Goal: Task Accomplishment & Management: Complete application form

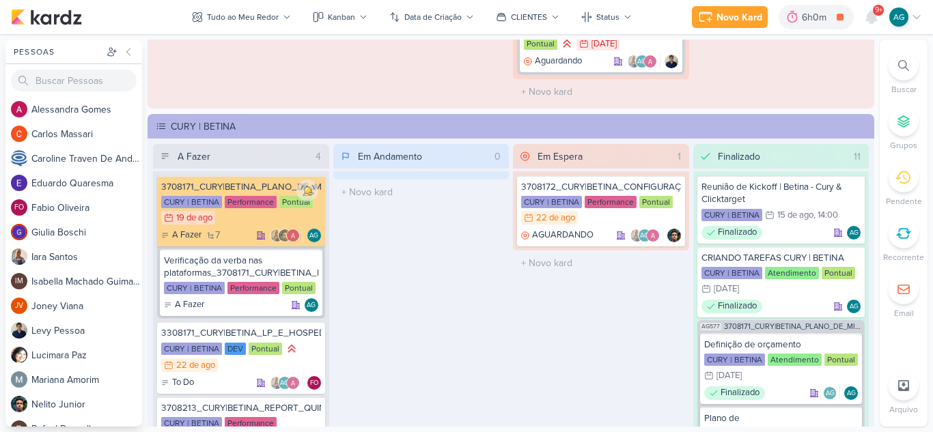
scroll to position [1305, 0]
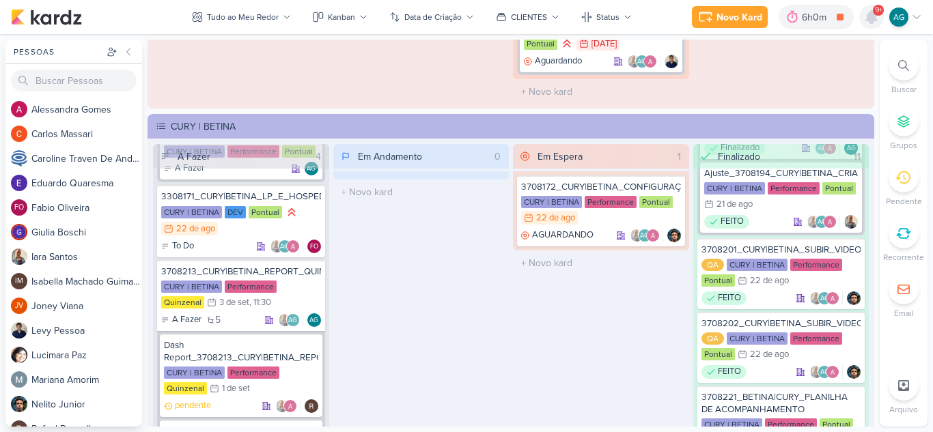
click at [878, 23] on icon at bounding box center [871, 17] width 16 height 16
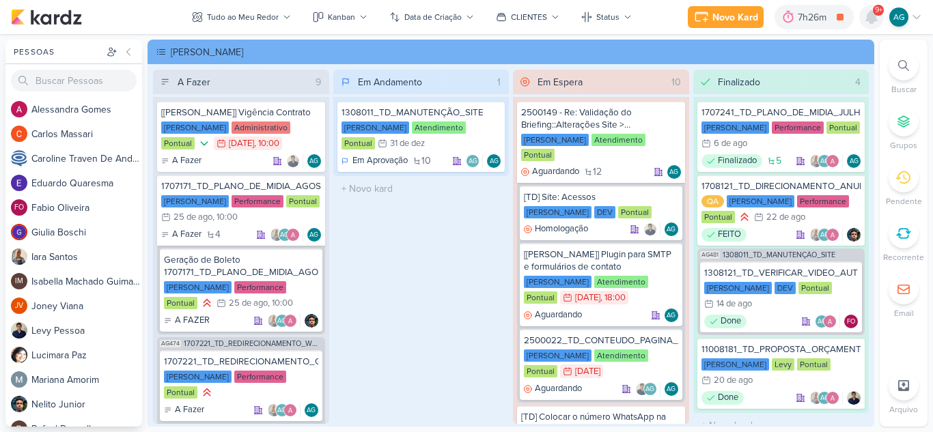
click at [868, 19] on icon at bounding box center [871, 17] width 11 height 12
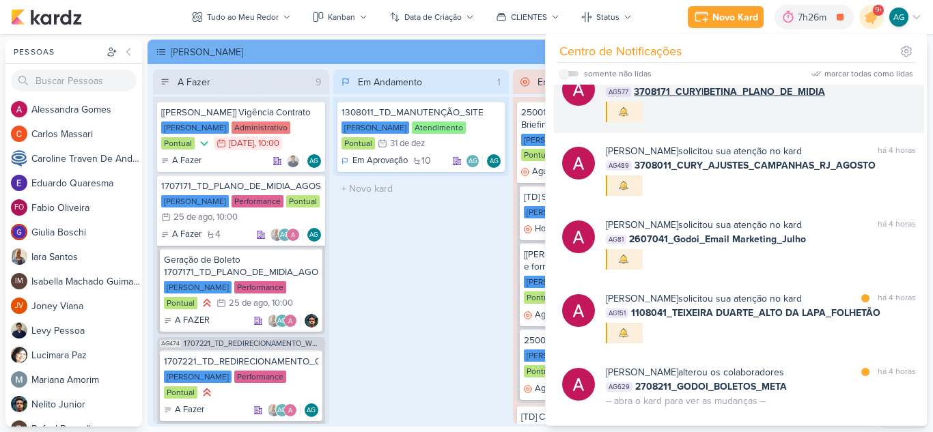
scroll to position [1285, 0]
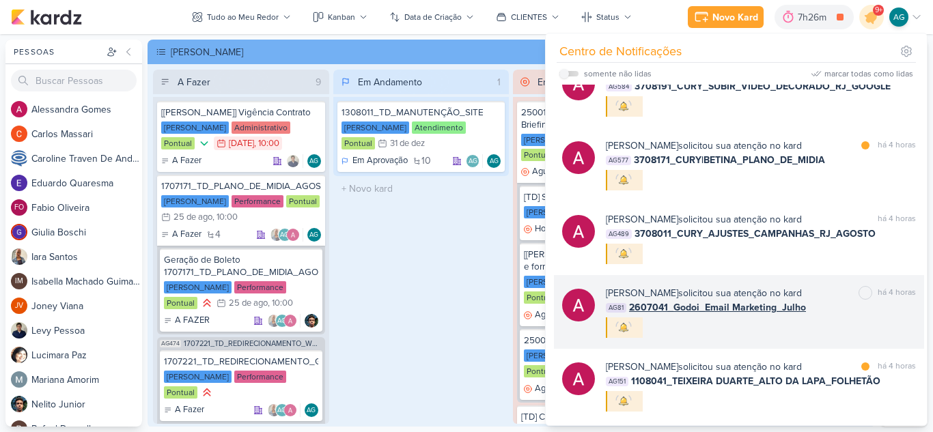
click at [751, 326] on div "Alessandra Gomes solicitou sua atenção no kard marcar como não lida há 4 horas …" at bounding box center [761, 312] width 310 height 52
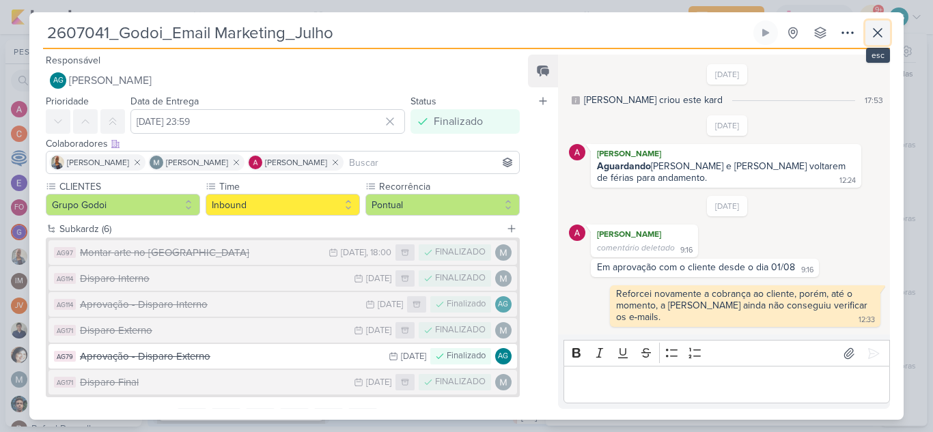
click at [881, 31] on icon at bounding box center [877, 33] width 16 height 16
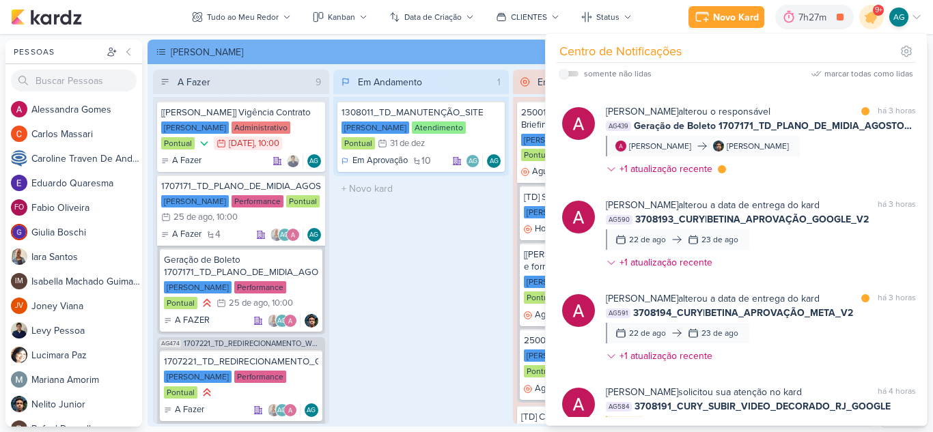
scroll to position [671, 0]
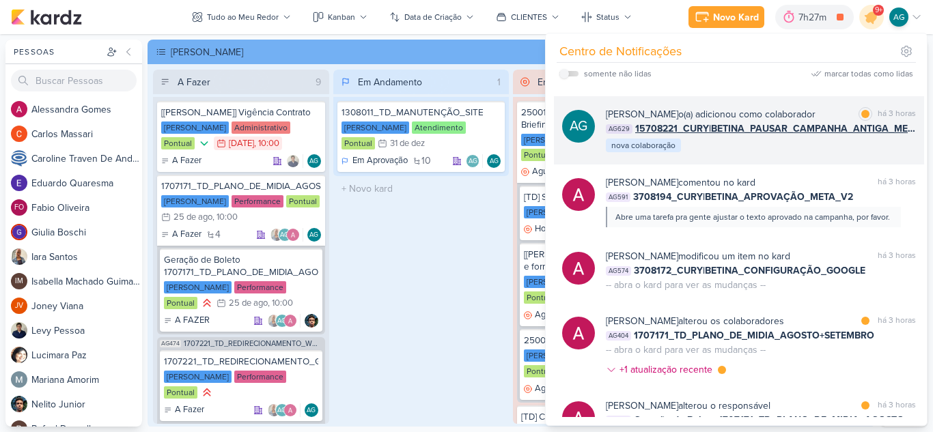
click at [819, 148] on div "Aline Gimenez Graciano o(a) adicionou como colaborador marcar como lida há 3 ho…" at bounding box center [761, 130] width 310 height 46
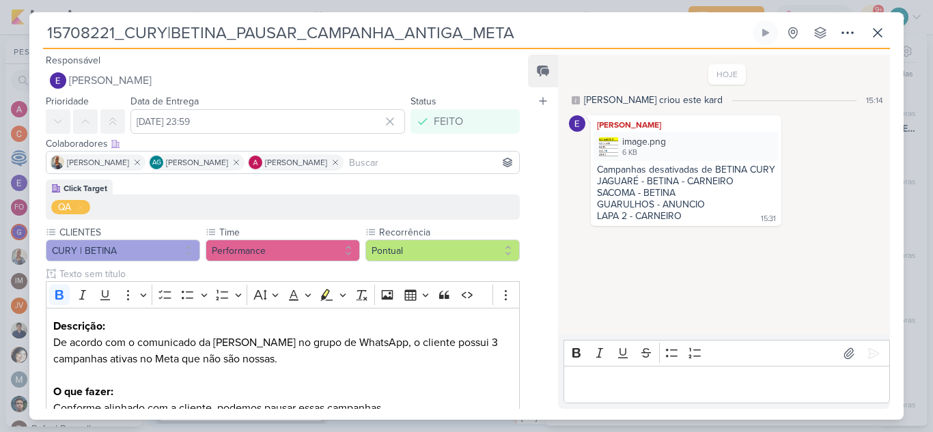
drag, startPoint x: 527, startPoint y: 31, endPoint x: 41, endPoint y: 42, distance: 485.7
click at [41, 42] on div "15708221_CURY|BETINA_PAUSAR_CAMPANHA_ANTIGA_META Criado por mim nenhum grupo di…" at bounding box center [466, 220] width 874 height 400
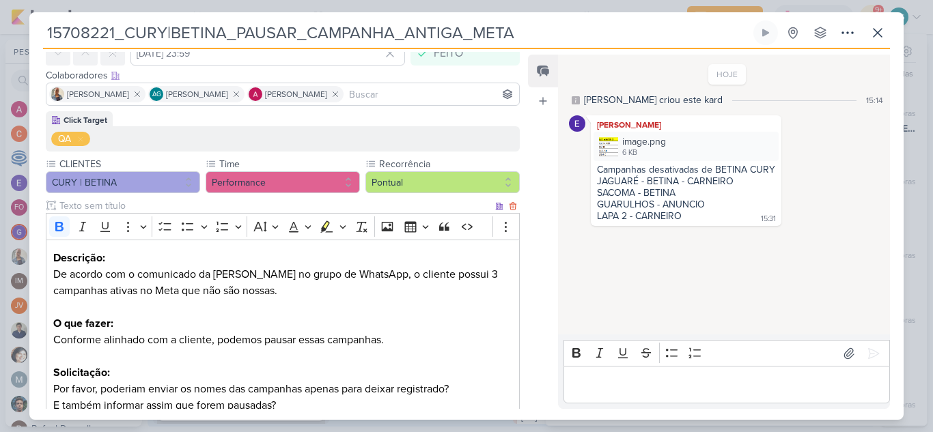
scroll to position [137, 0]
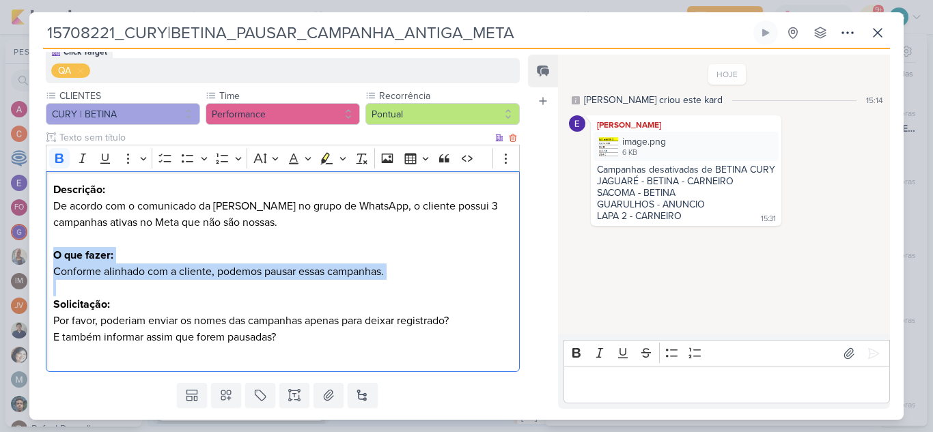
drag, startPoint x: 53, startPoint y: 255, endPoint x: 497, endPoint y: 280, distance: 444.6
click at [497, 280] on div "Descrição: De acordo com o comunicado da Iara no grupo de WhatsApp, o cliente p…" at bounding box center [283, 271] width 474 height 201
copy div "O que fazer: Conforme alinhado com a cliente, podemos pausar essas campanhas."
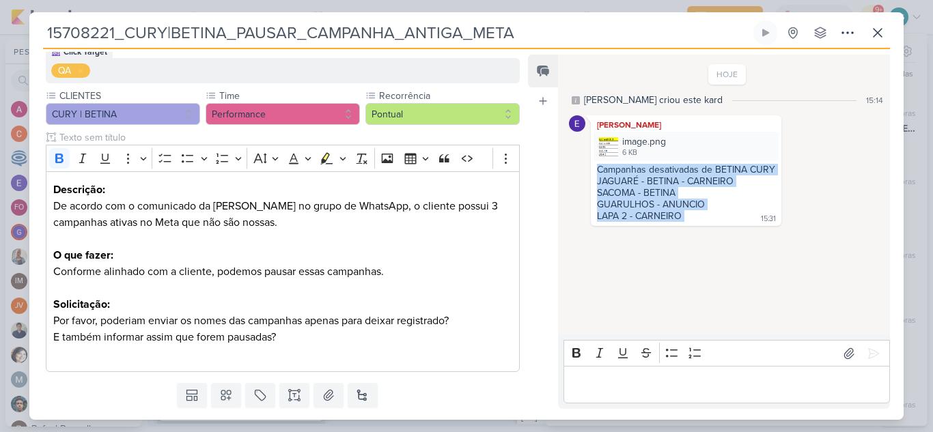
drag, startPoint x: 714, startPoint y: 219, endPoint x: 596, endPoint y: 173, distance: 126.9
click at [596, 173] on div "Campanhas desativadas de BETINA CURY JAGUARÉ - BETINA - CARNEIRO SACOMA - BETIN…" at bounding box center [685, 193] width 185 height 59
copy div "Campanhas desativadas de BETINA CURY JAGUARÉ - BETINA - CARNEIRO SACOMA - BETIN…"
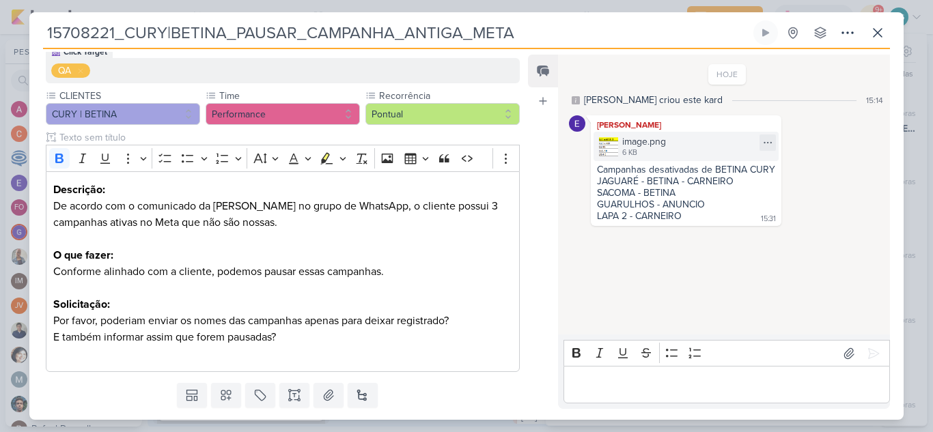
click at [682, 144] on div "image.png 6 KB" at bounding box center [685, 146] width 185 height 29
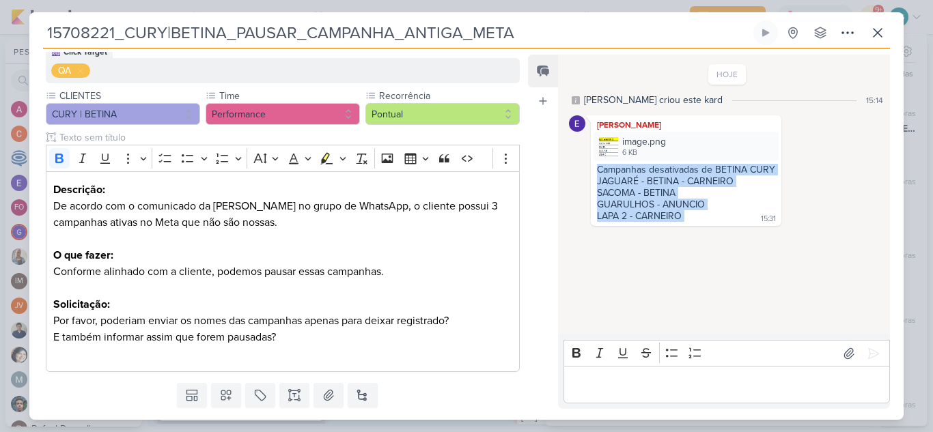
drag, startPoint x: 702, startPoint y: 217, endPoint x: 590, endPoint y: 171, distance: 121.2
click at [591, 171] on div "Eduardo Quaresma image.png 6 KB Adicionar ao Kard Baixar Campanhas desativadas …" at bounding box center [686, 170] width 191 height 111
copy div "Campanhas desativadas de BETINA CURY JAGUARÉ - BETINA - CARNEIRO SACOMA - BETIN…"
click at [878, 36] on icon at bounding box center [877, 33] width 16 height 16
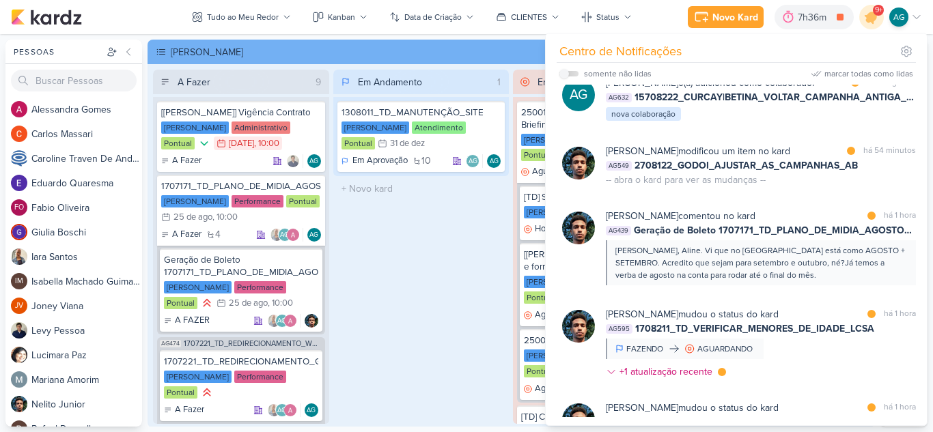
scroll to position [0, 0]
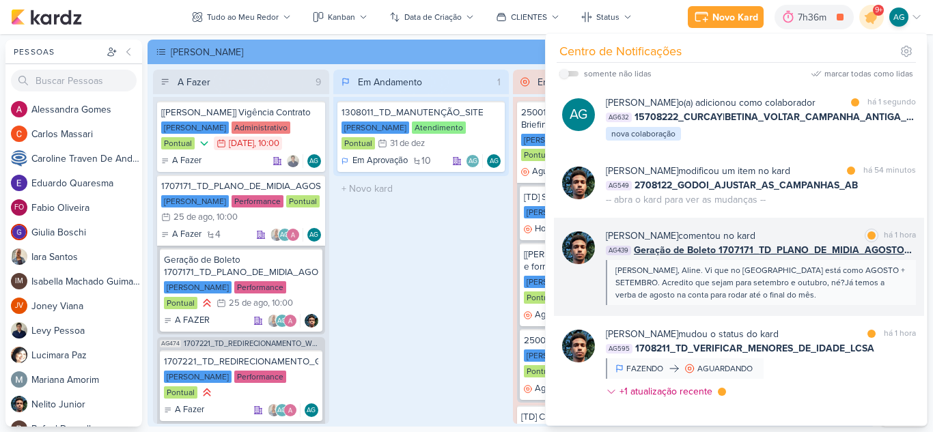
click at [826, 300] on div "Oii, Aline. Vi que no Kardz está como AGOSTO + SETEMBRO. Acredito que sejam par…" at bounding box center [760, 282] width 290 height 37
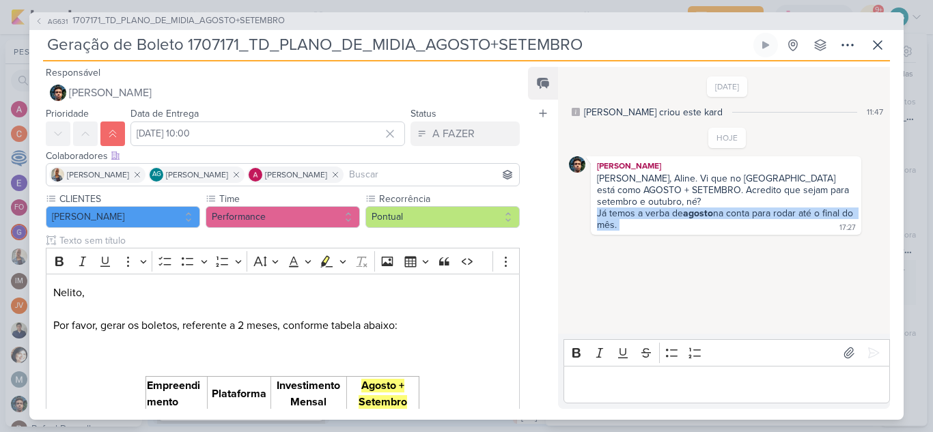
drag, startPoint x: 641, startPoint y: 226, endPoint x: 589, endPoint y: 218, distance: 52.5
click at [589, 218] on div "Nelito Junior Oii, Aline. Vi que no Kardz está como AGOSTO + SETEMBRO. Acredito…" at bounding box center [727, 195] width 317 height 79
copy div "Já temos a verba de agosto na conta para rodar até o final do mês."
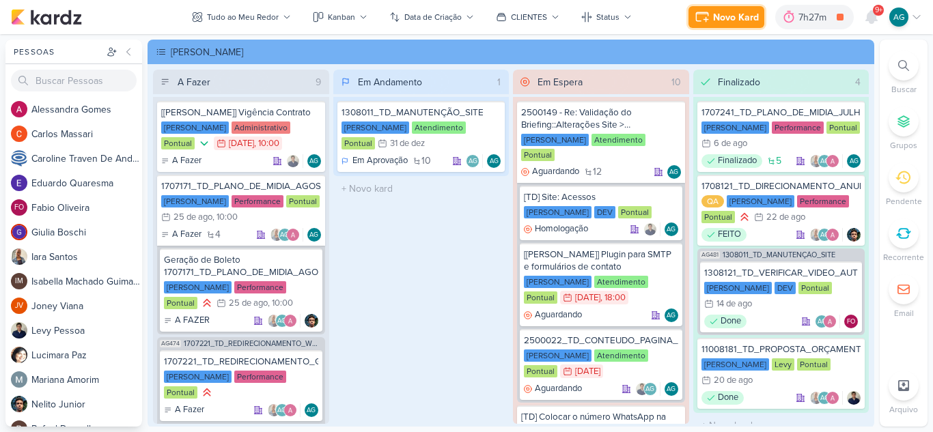
click at [722, 19] on div "Novo Kard" at bounding box center [736, 17] width 46 height 14
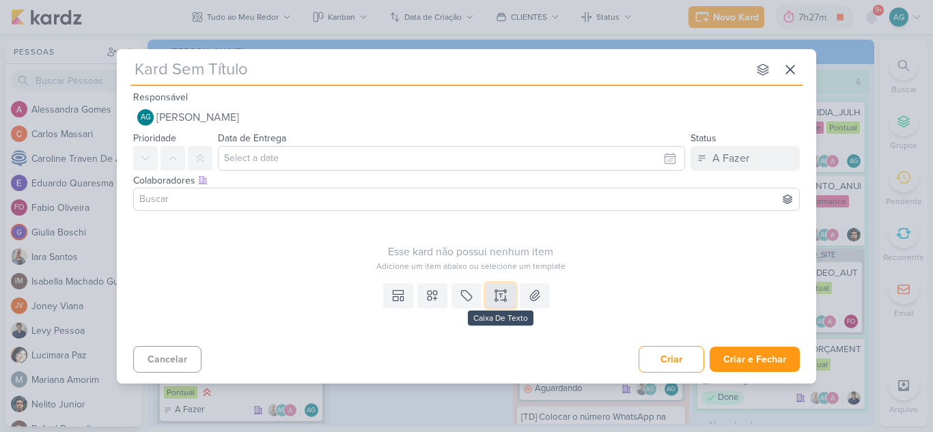
click at [501, 297] on icon at bounding box center [501, 296] width 14 height 14
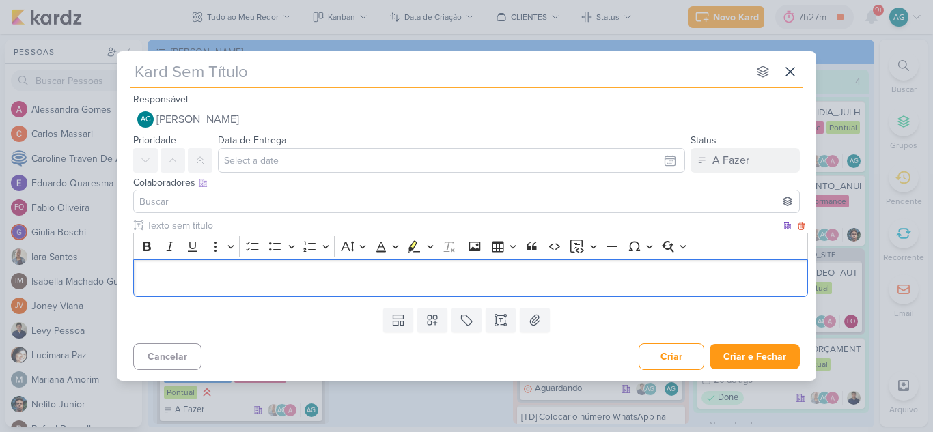
click at [424, 276] on p "Editor editing area: main" at bounding box center [471, 278] width 660 height 16
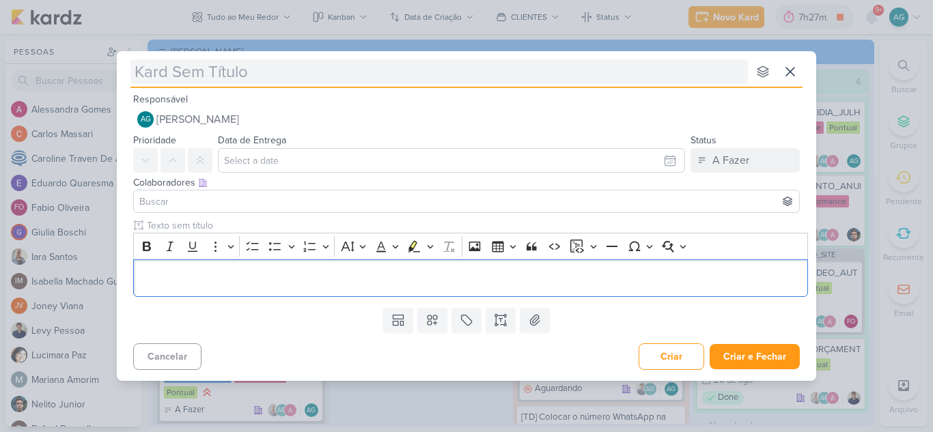
click at [313, 70] on input "text" at bounding box center [438, 71] width 617 height 25
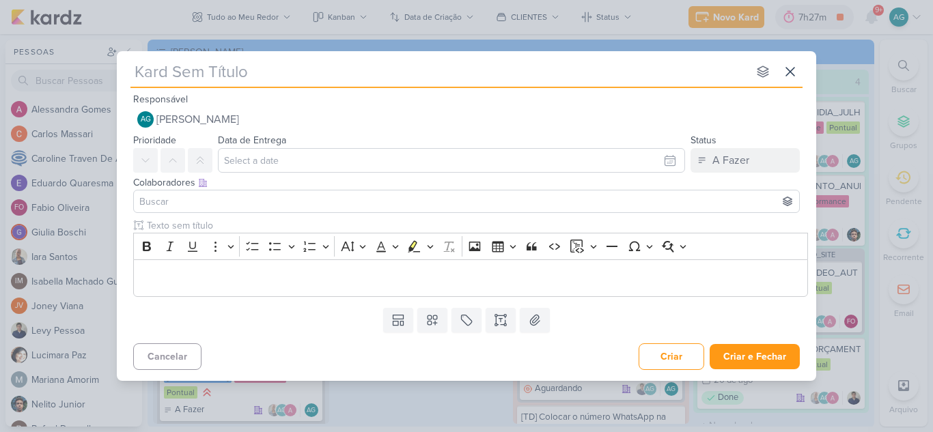
paste input "15708221_CURY|BETINA_PAUSAR_CAMPANHA_ANTIGA_META"
type input "15708221_CURY|BETINA_PAUSAR_CAMPANHA_ANTIGA_META"
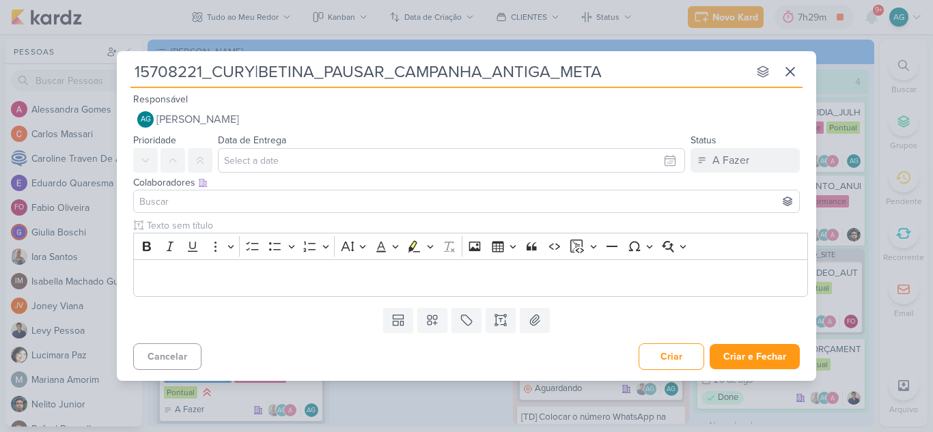
drag, startPoint x: 554, startPoint y: 75, endPoint x: 24, endPoint y: 72, distance: 530.0
click at [24, 72] on div "15708221_CURY|BETINA_PAUSAR_CAMPANHA_ANTIGA_META nenhum grupo disponível esc Re…" at bounding box center [466, 216] width 933 height 432
paste input "2_CURCAY|BETINA_VOLT"
type input "15708222_CURCAY|BETINA_VOLTAR_CAMPANHA_ANTIGA_META"
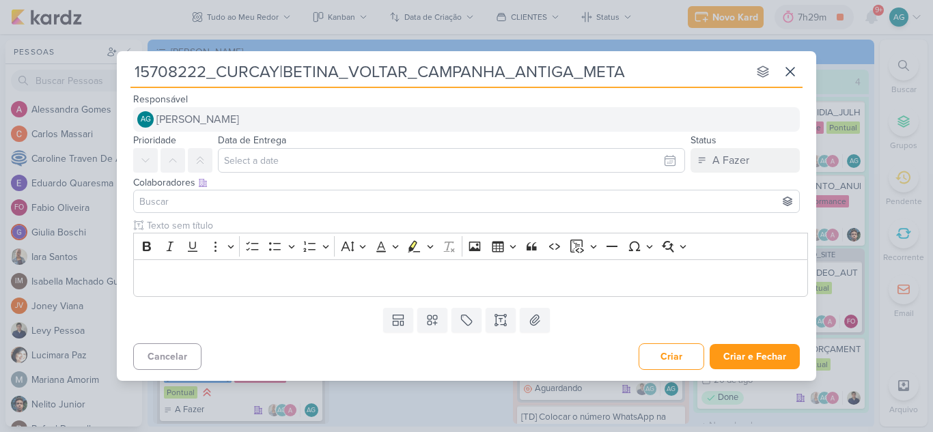
type input "15708222_CURCAY|BETINA_VOLTAR_CAMPANHA_ANTIGA_META"
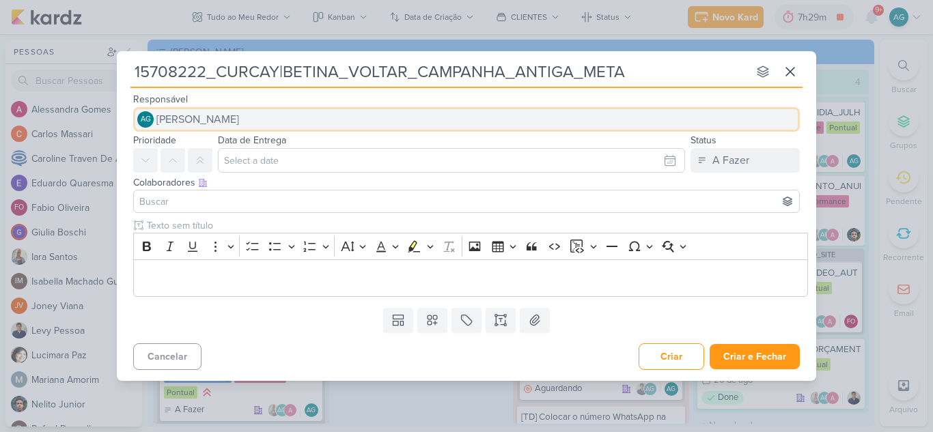
click at [223, 119] on span "[PERSON_NAME]" at bounding box center [197, 119] width 83 height 16
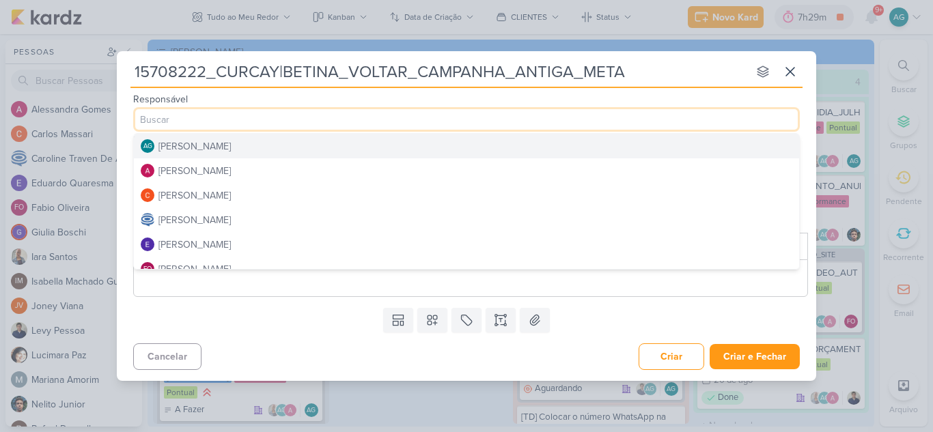
type input "I"
type input "A"
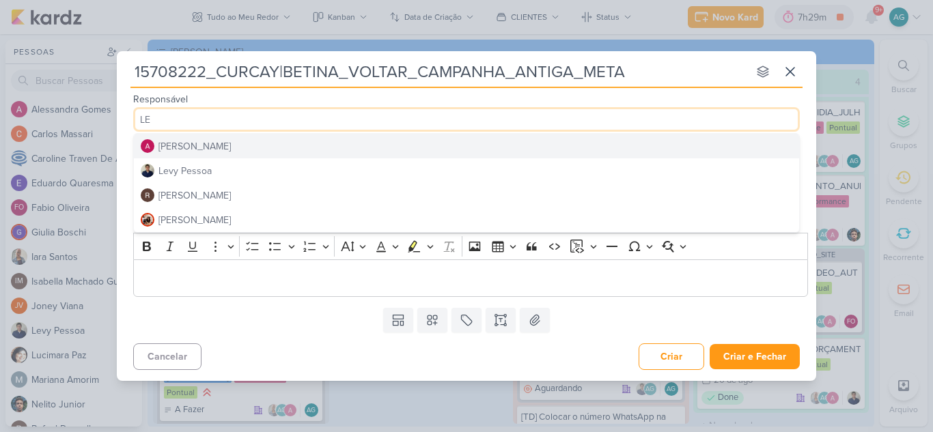
type input "L"
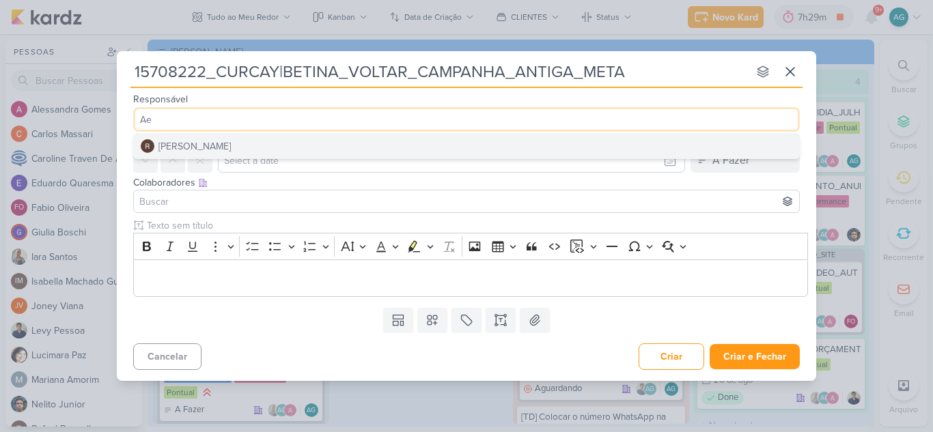
type input "A"
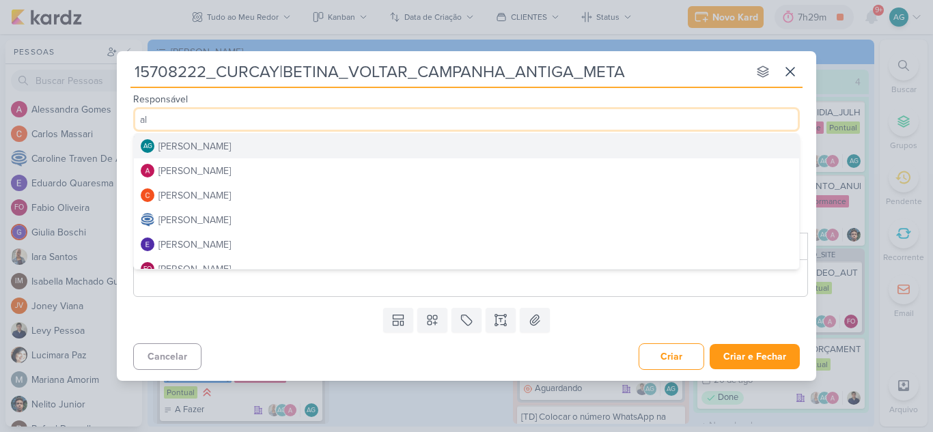
type input "ale"
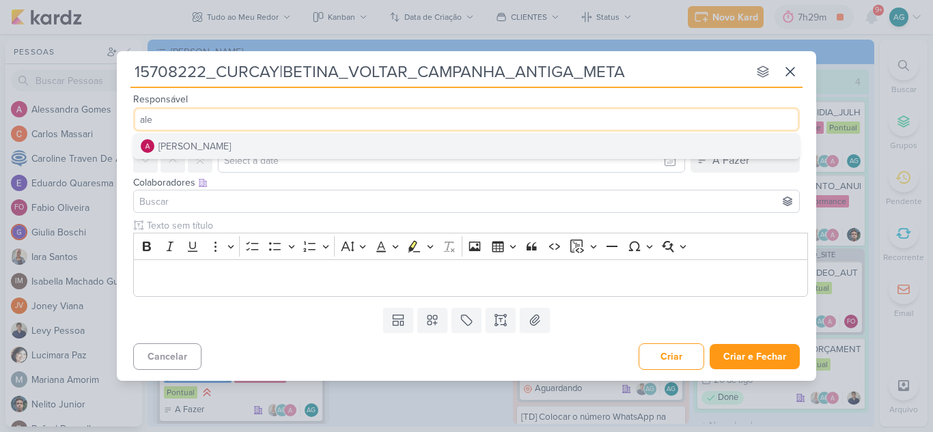
click at [228, 143] on div "[PERSON_NAME]" at bounding box center [194, 146] width 72 height 14
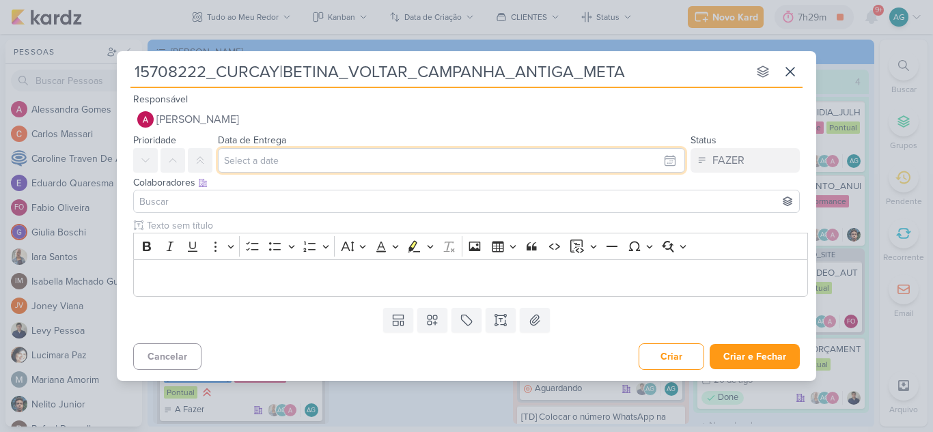
click at [255, 160] on input "text" at bounding box center [451, 160] width 467 height 25
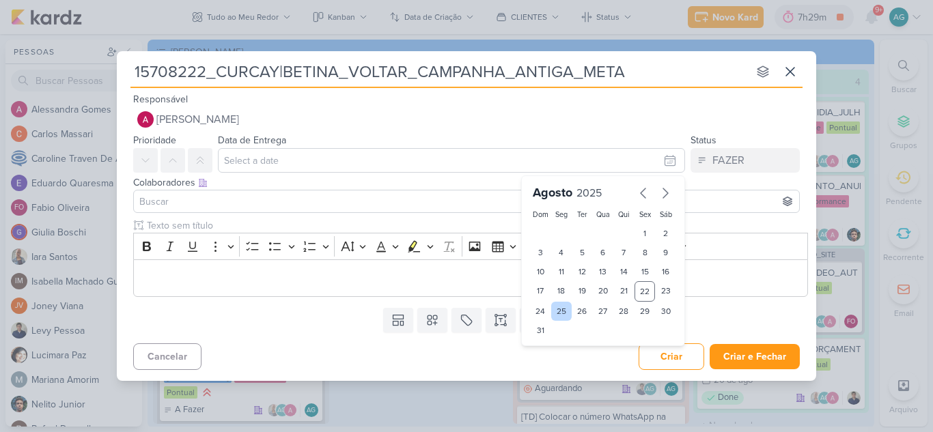
click at [566, 313] on div "25" at bounding box center [561, 311] width 21 height 19
type input "[DATE] 23:59"
click at [260, 192] on div at bounding box center [466, 201] width 667 height 23
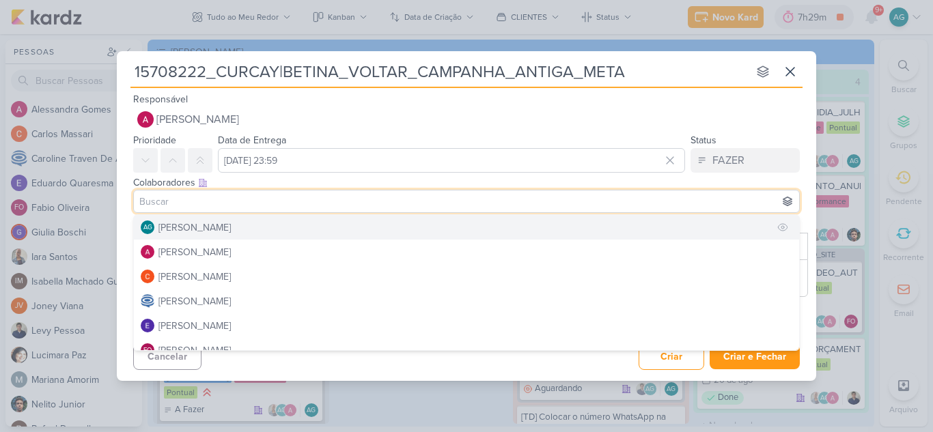
click at [231, 225] on div "[PERSON_NAME]" at bounding box center [194, 228] width 72 height 14
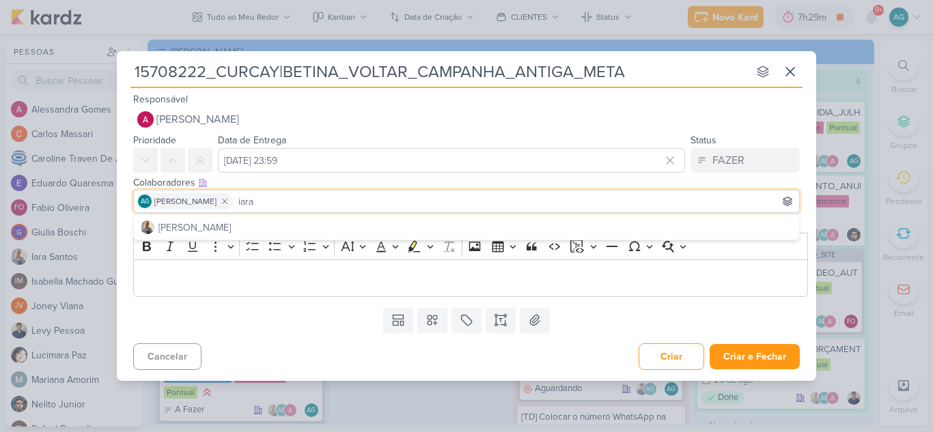
type input "iara"
click at [254, 224] on button "[PERSON_NAME]" at bounding box center [466, 227] width 665 height 25
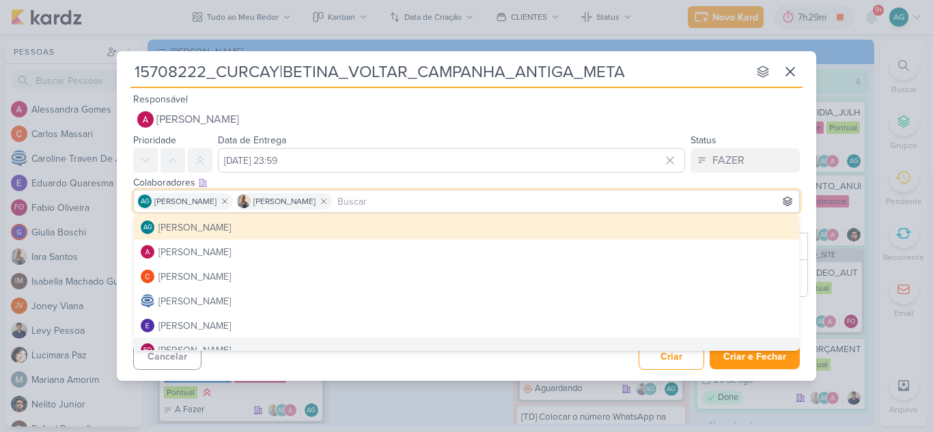
click at [375, 370] on div "Cancelar Criar Criar e Fechar Ctrl + Enter" at bounding box center [466, 355] width 699 height 35
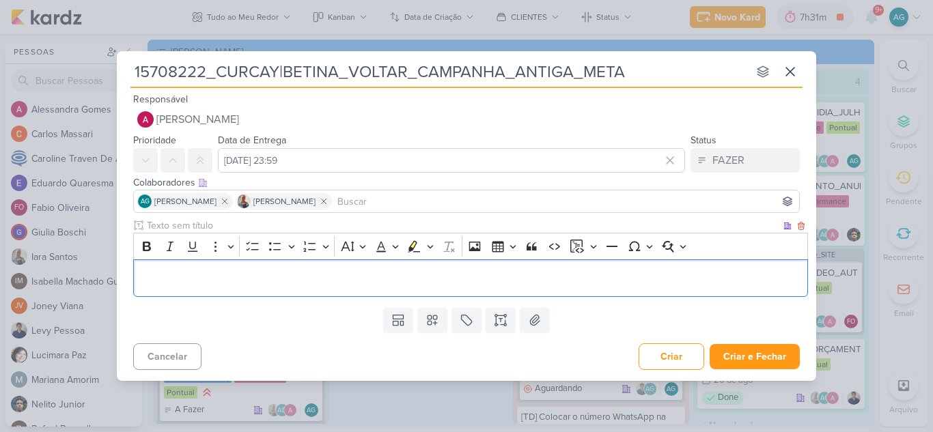
click at [242, 285] on p "Editor editing area: main" at bounding box center [471, 278] width 660 height 16
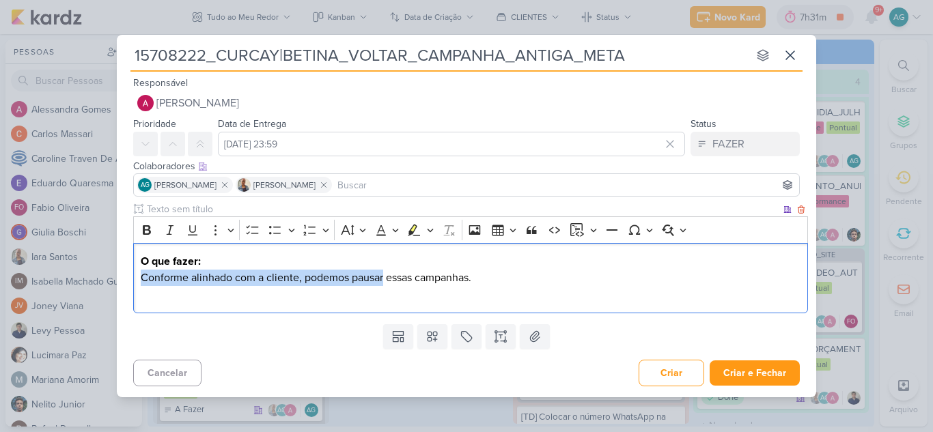
drag, startPoint x: 141, startPoint y: 277, endPoint x: 381, endPoint y: 275, distance: 240.4
click at [382, 275] on p "Conforme alinhado com a cliente, podemos pausar essas campanhas." at bounding box center [471, 278] width 660 height 16
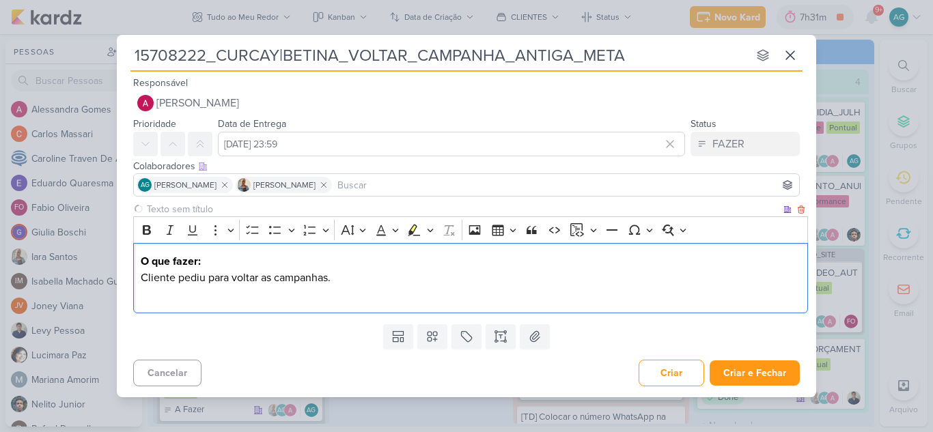
click at [381, 275] on p "Cliente pediu para voltar as campanhas." at bounding box center [471, 278] width 660 height 16
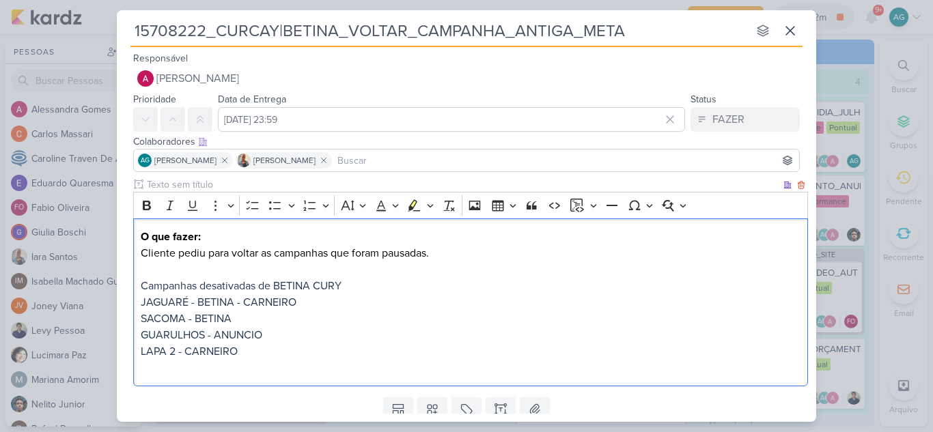
drag, startPoint x: 142, startPoint y: 253, endPoint x: 82, endPoint y: 130, distance: 136.8
click at [117, 226] on div "Clique para deixar o item visível somente à membros da sua organização Rich Tex…" at bounding box center [466, 285] width 699 height 214
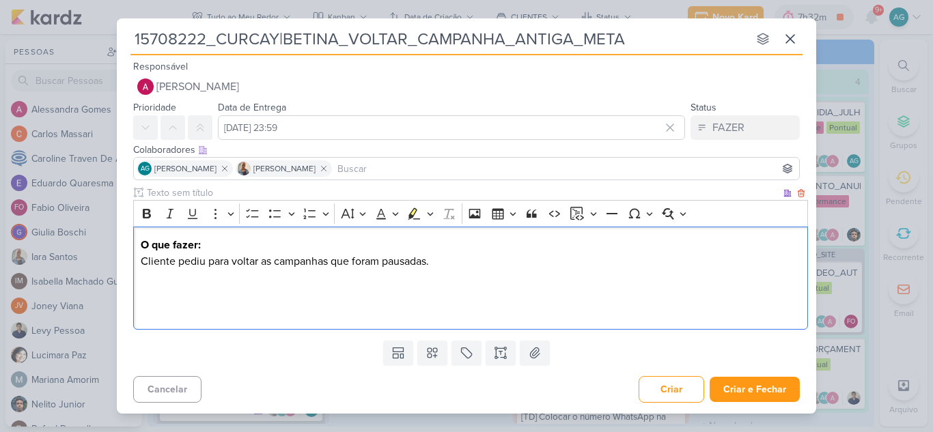
click at [142, 262] on p "Cliente pediu para voltar as campanhas que foram pausadas." at bounding box center [471, 277] width 660 height 49
click at [234, 258] on p "Por favor, cliente pediu para voltar as campanhas que foram pausadas." at bounding box center [471, 277] width 660 height 49
click at [275, 306] on p "Editor editing area: main" at bounding box center [471, 311] width 660 height 16
click at [251, 294] on p "Por favor, cliente solicitou voltar as campanhas que foram pausadas." at bounding box center [471, 277] width 660 height 49
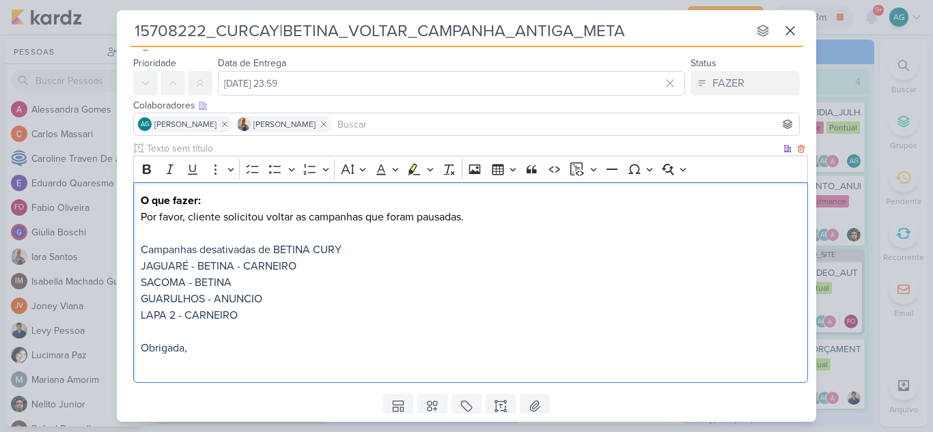
scroll to position [68, 0]
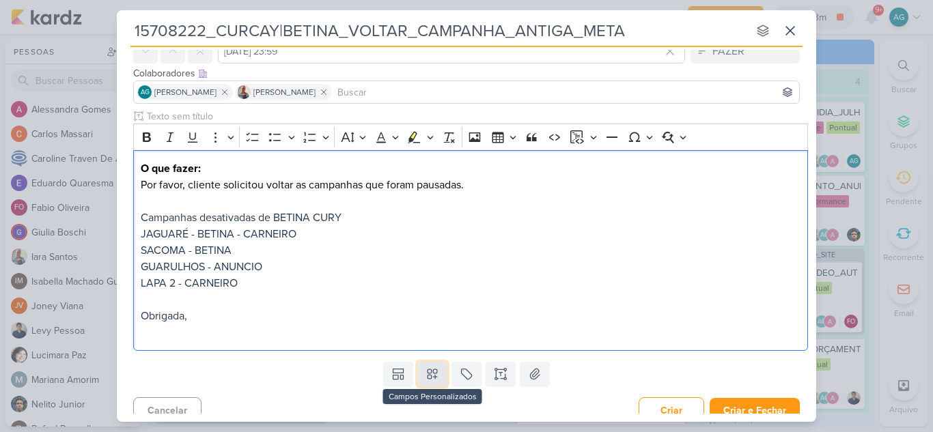
click at [422, 383] on button at bounding box center [432, 374] width 30 height 25
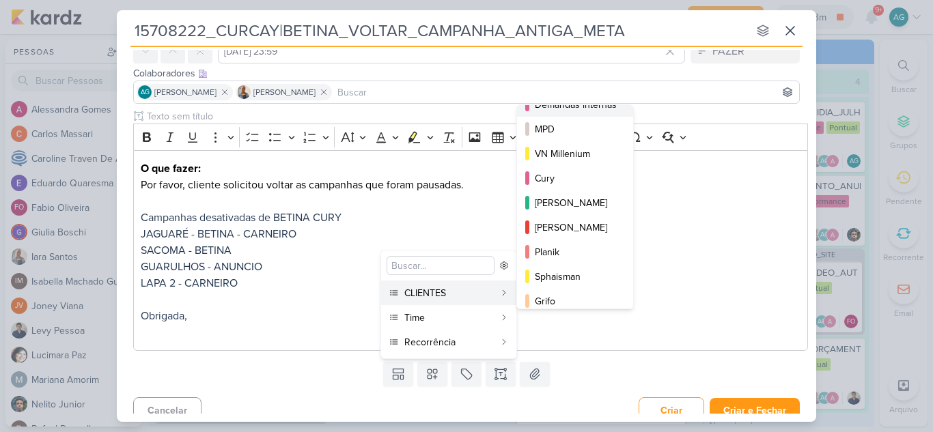
scroll to position [198, 0]
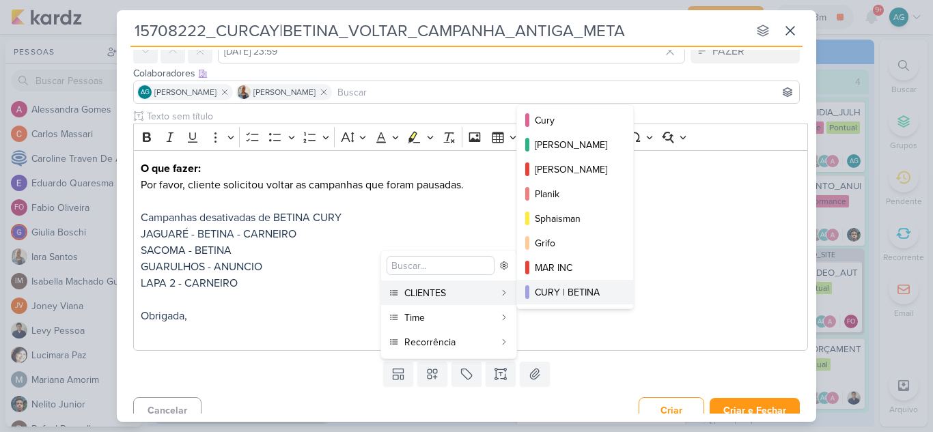
click at [580, 291] on div "CURY | BETINA" at bounding box center [576, 292] width 82 height 14
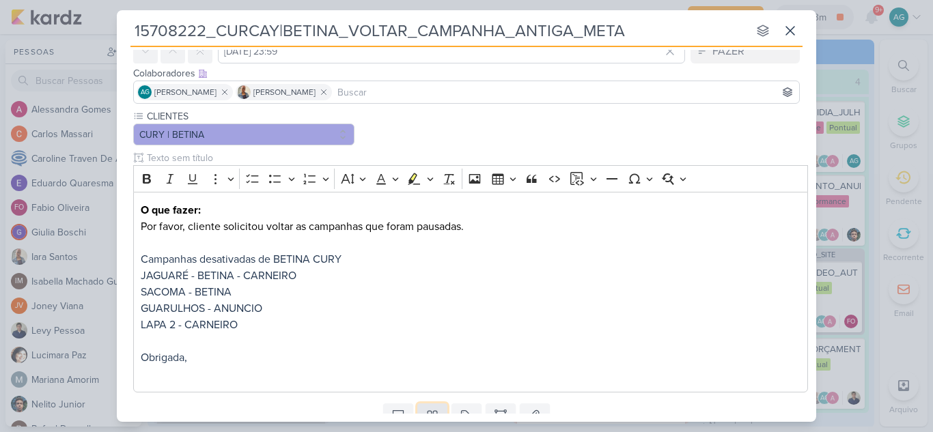
click at [435, 406] on button at bounding box center [432, 416] width 30 height 25
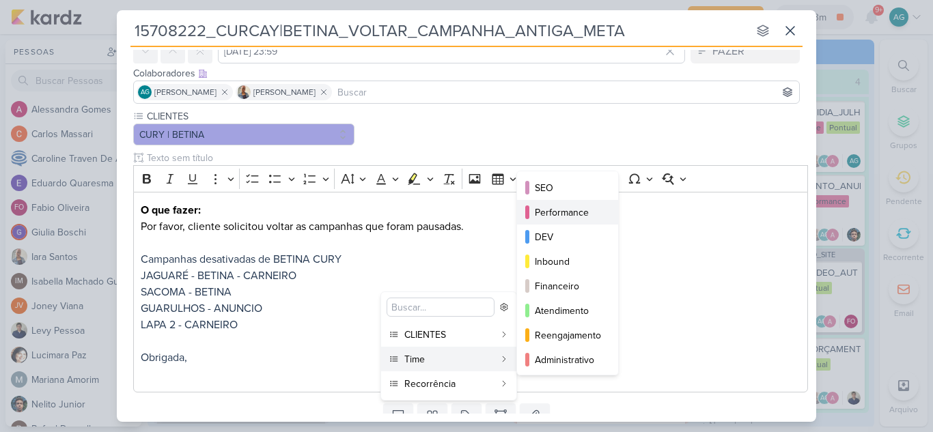
click at [578, 216] on div "Performance" at bounding box center [568, 213] width 67 height 14
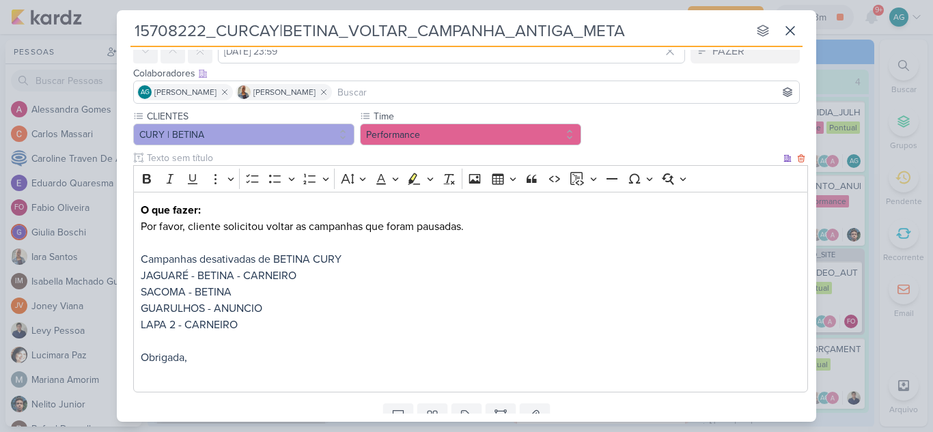
scroll to position [123, 0]
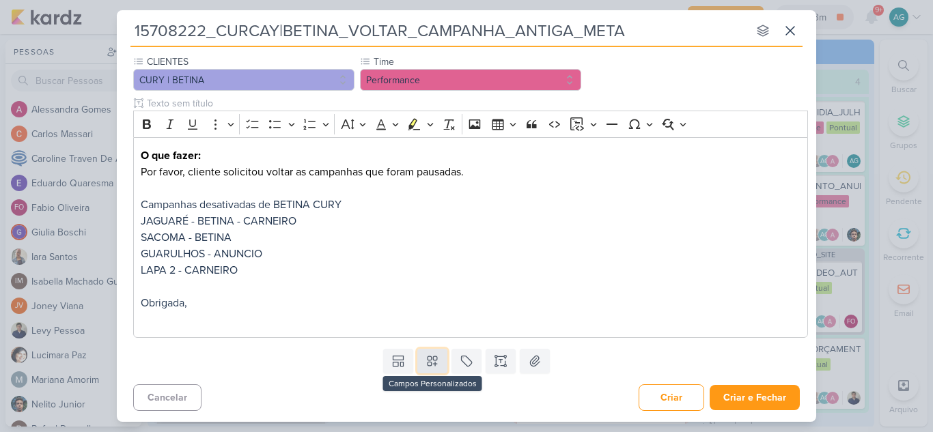
click at [435, 363] on icon at bounding box center [432, 361] width 14 height 14
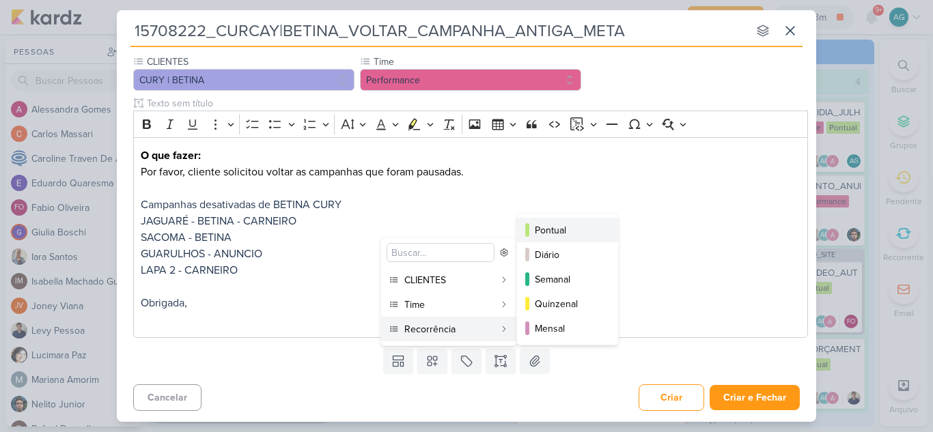
click at [565, 234] on div "Pontual" at bounding box center [568, 230] width 67 height 14
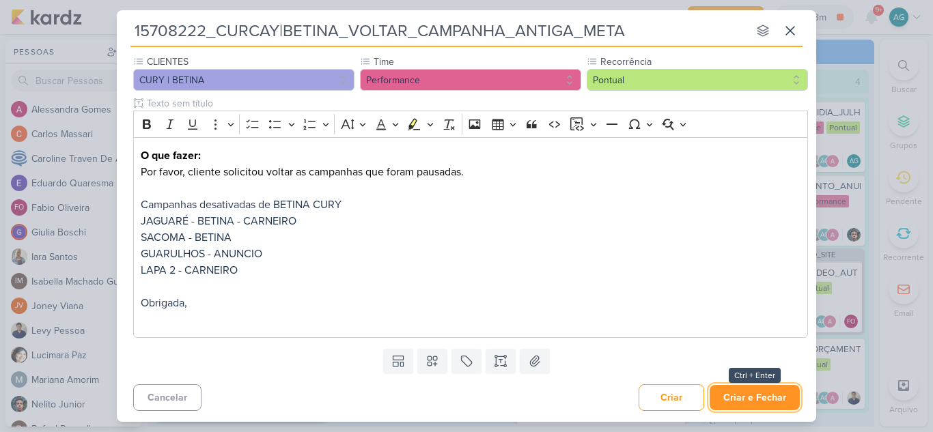
click at [770, 403] on button "Criar e Fechar" at bounding box center [755, 397] width 90 height 25
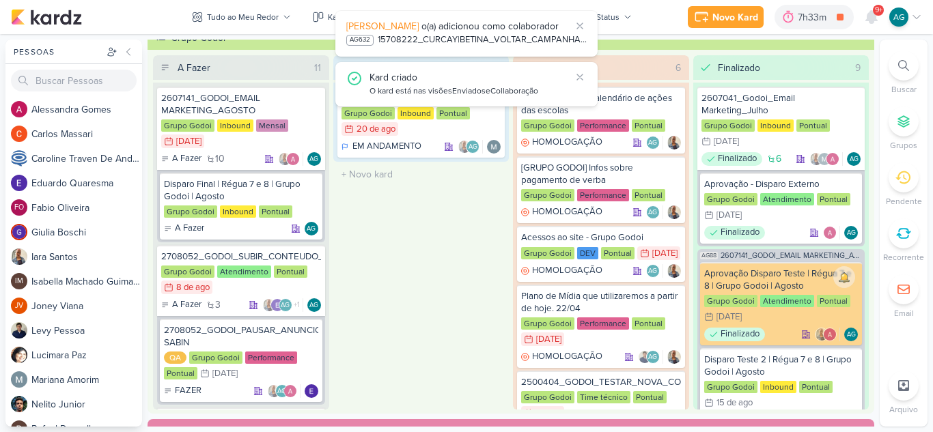
scroll to position [410, 0]
